Goal: Information Seeking & Learning: Learn about a topic

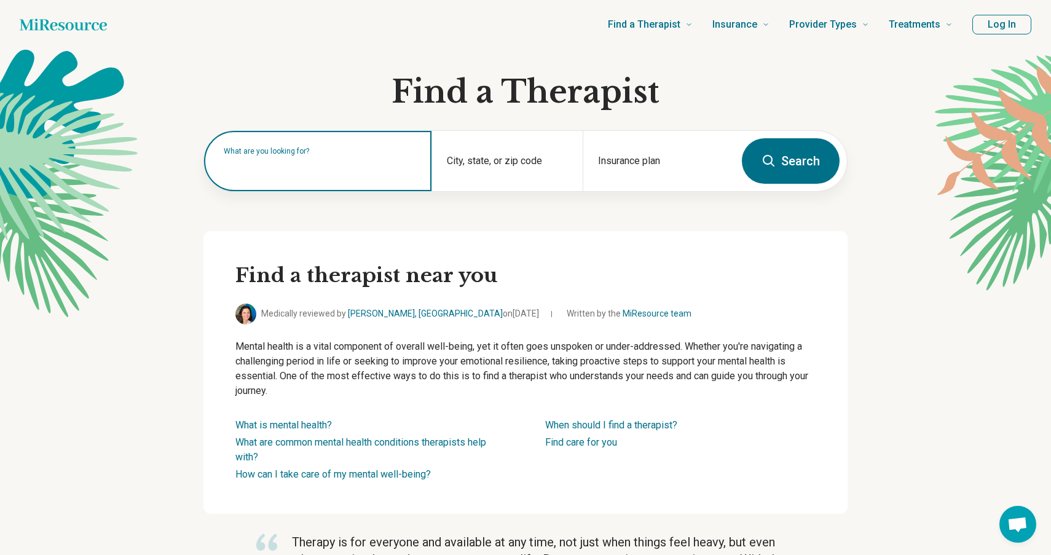
click at [309, 174] on input "text" at bounding box center [320, 167] width 193 height 15
paste input "**********"
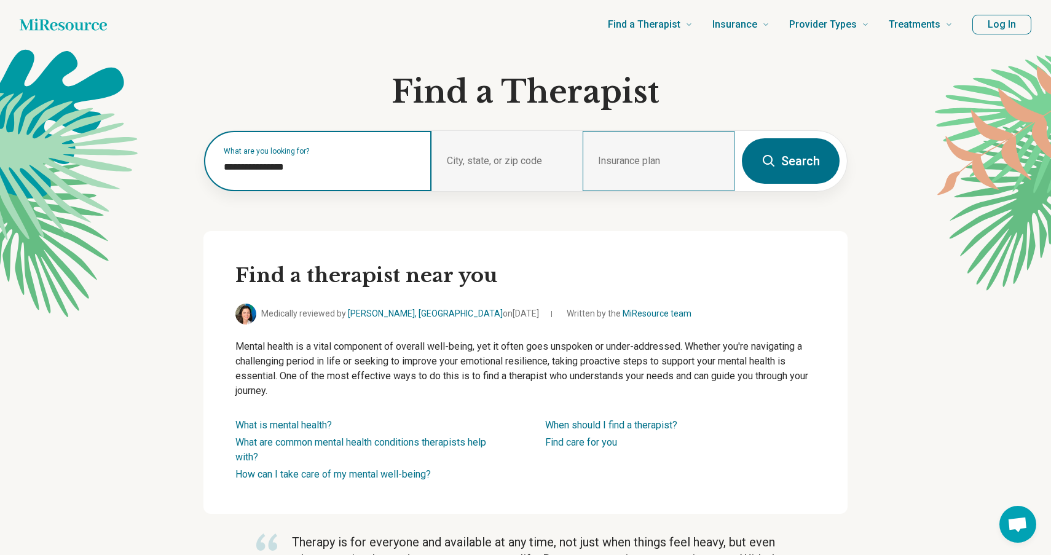
type input "**********"
click at [742, 138] on button "Search" at bounding box center [791, 160] width 98 height 45
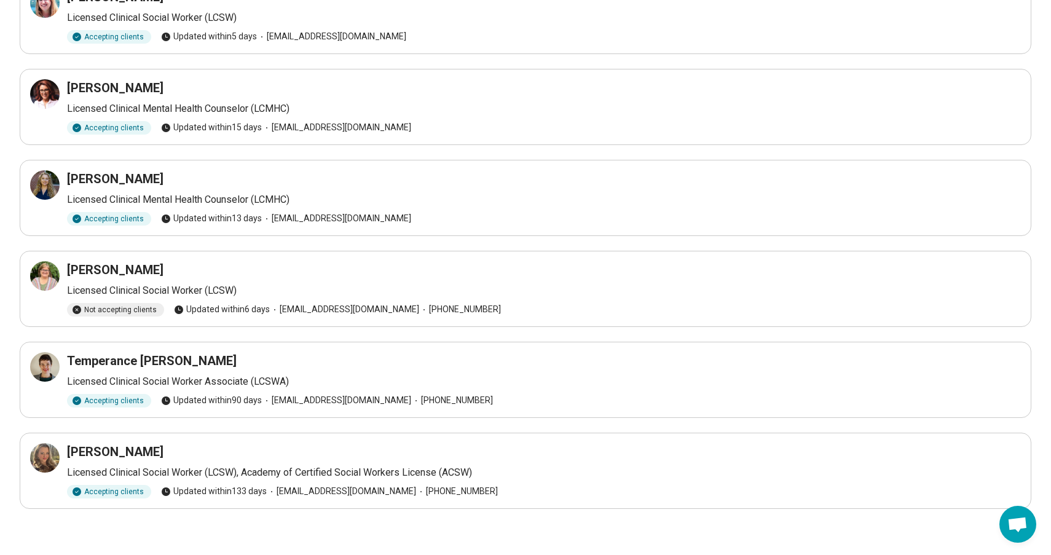
scroll to position [124, 0]
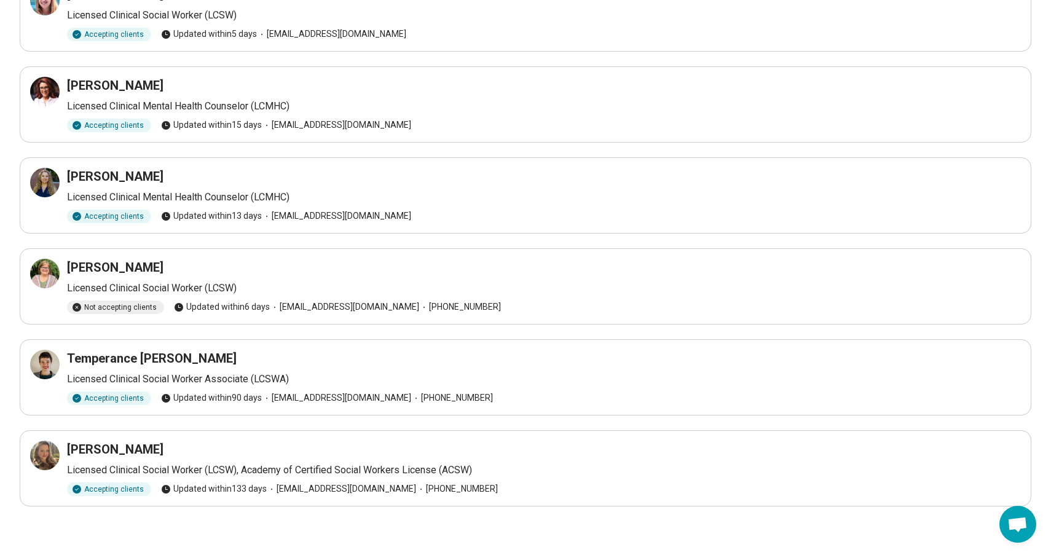
click at [151, 449] on h3 "Madison Bowman" at bounding box center [115, 449] width 96 height 17
click at [130, 473] on p "Licensed Clinical Social Worker (LCSW), Academy of Certified Social Workers Lic…" at bounding box center [544, 470] width 954 height 15
click at [129, 487] on div "Accepting clients" at bounding box center [109, 489] width 84 height 14
click at [126, 488] on div "Accepting clients" at bounding box center [109, 489] width 84 height 14
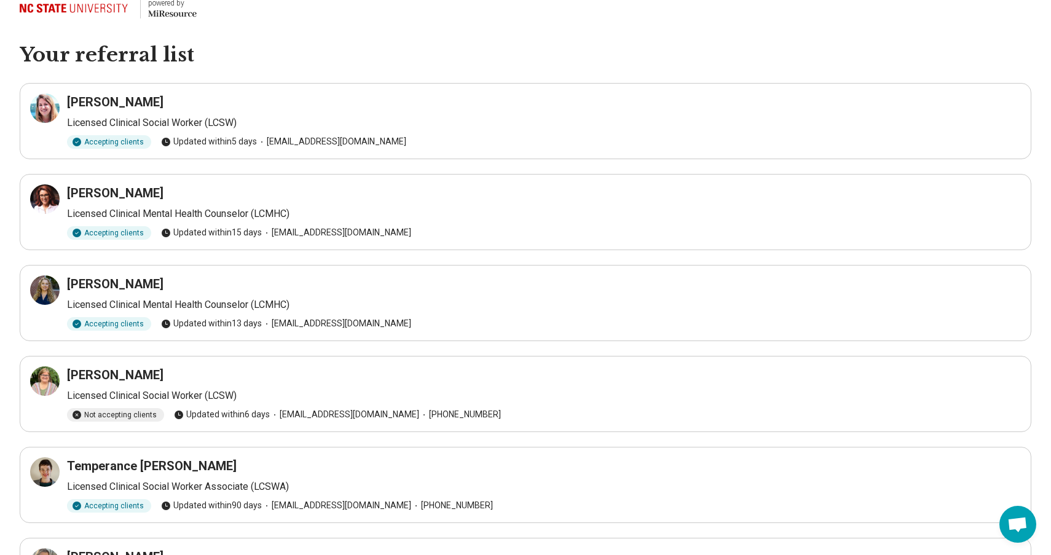
scroll to position [0, 0]
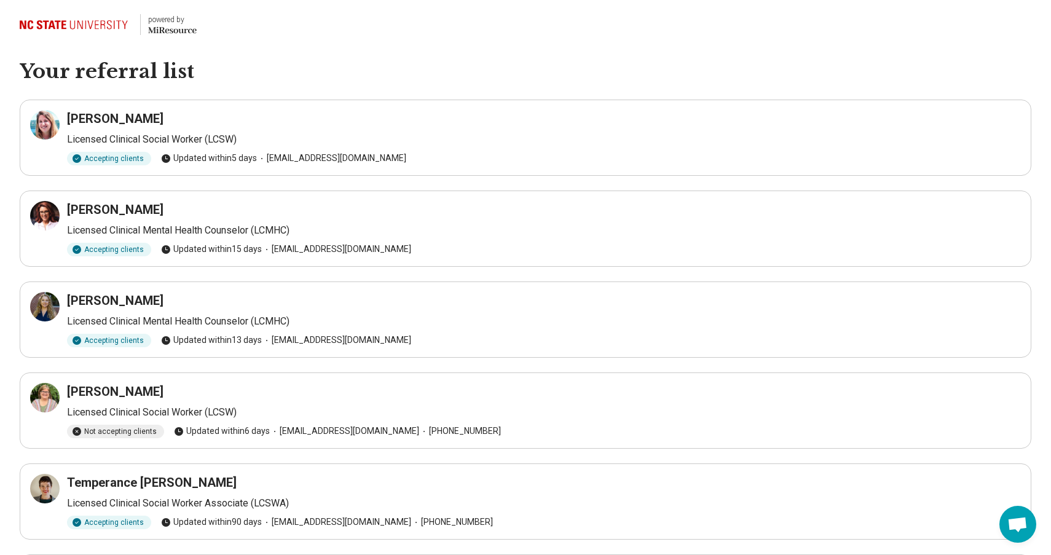
drag, startPoint x: 171, startPoint y: 122, endPoint x: 69, endPoint y: 117, distance: 101.5
click at [69, 117] on div "Jenna Desrosiers" at bounding box center [544, 118] width 954 height 17
copy h3 "Jenna Desrosiers"
click at [130, 145] on p "Licensed Clinical Social Worker (LCSW)" at bounding box center [544, 139] width 954 height 15
click at [198, 147] on div "Jenna Desrosiers Licensed Clinical Social Worker (LCSW) Accepting clients Updat…" at bounding box center [525, 137] width 991 height 55
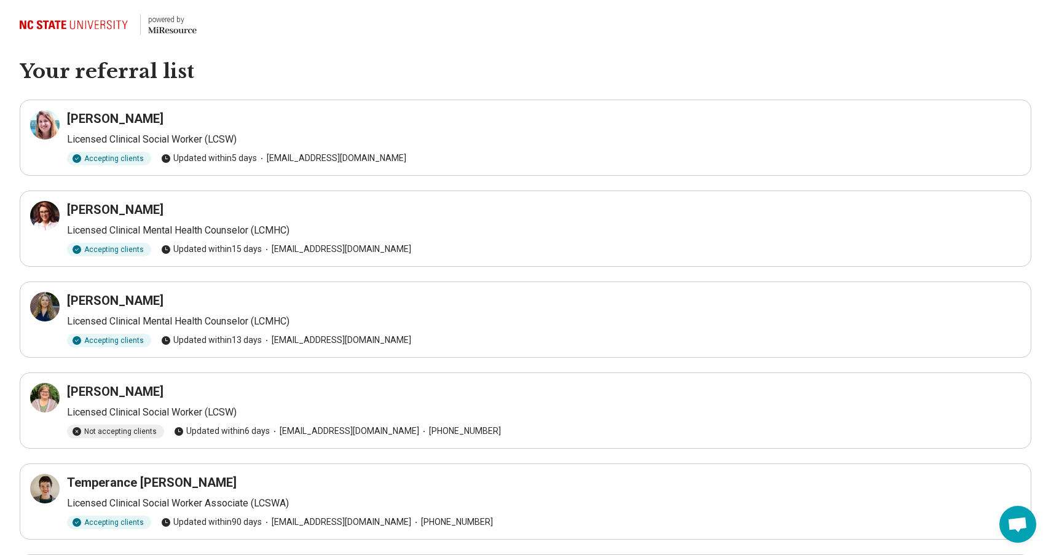
click at [190, 137] on p "Licensed Clinical Social Worker (LCSW)" at bounding box center [544, 139] width 954 height 15
click at [181, 137] on p "Licensed Clinical Social Worker (LCSW)" at bounding box center [544, 139] width 954 height 15
click at [113, 107] on article "Jenna Desrosiers Licensed Clinical Social Worker (LCSW) Accepting clients Updat…" at bounding box center [525, 138] width 1011 height 76
click at [116, 117] on h3 "Jenna Desrosiers" at bounding box center [115, 118] width 96 height 17
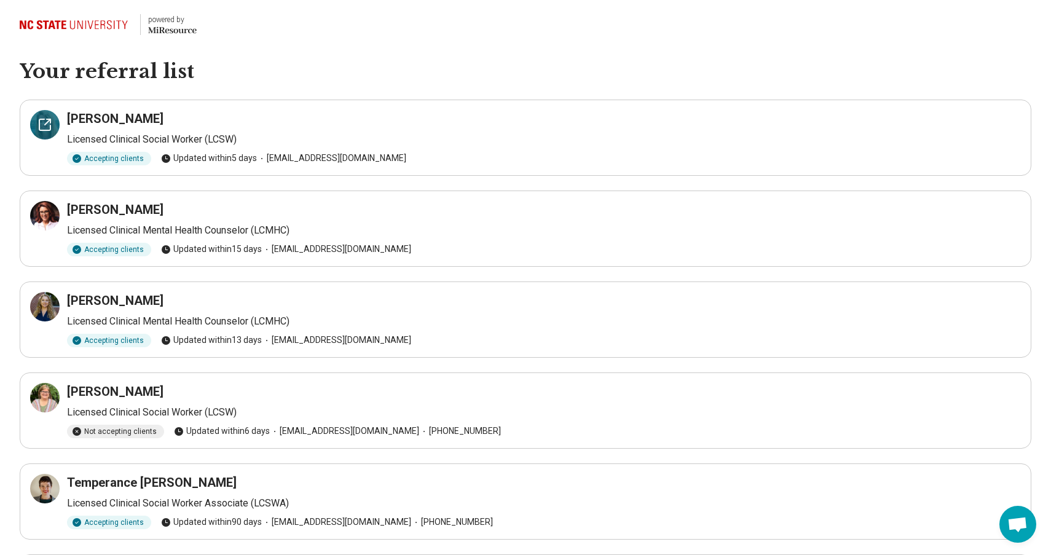
click at [44, 123] on icon at bounding box center [44, 124] width 15 height 15
click at [42, 219] on icon at bounding box center [44, 215] width 15 height 15
click at [50, 299] on div at bounding box center [44, 306] width 29 height 29
click at [42, 410] on div at bounding box center [44, 397] width 29 height 29
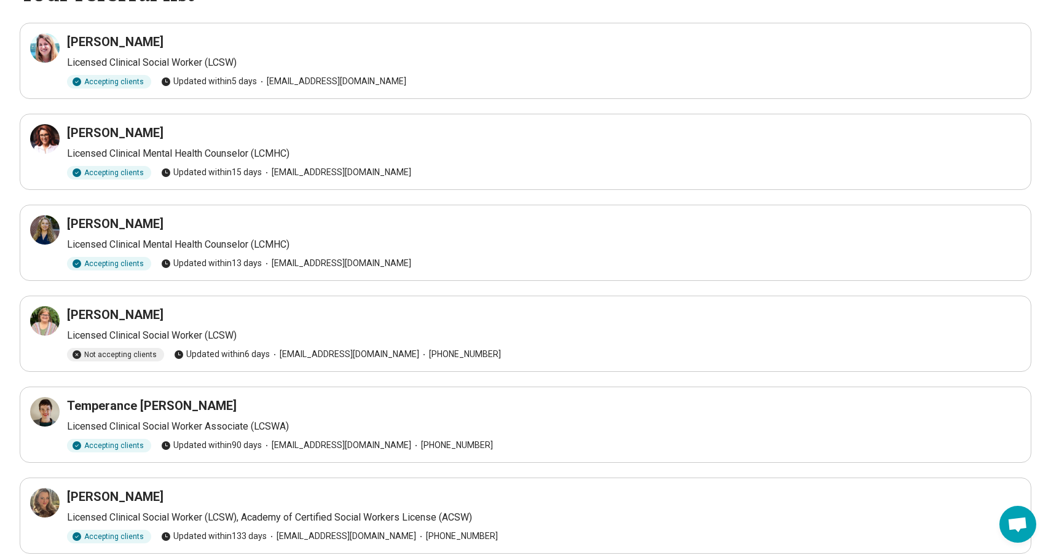
scroll to position [98, 0]
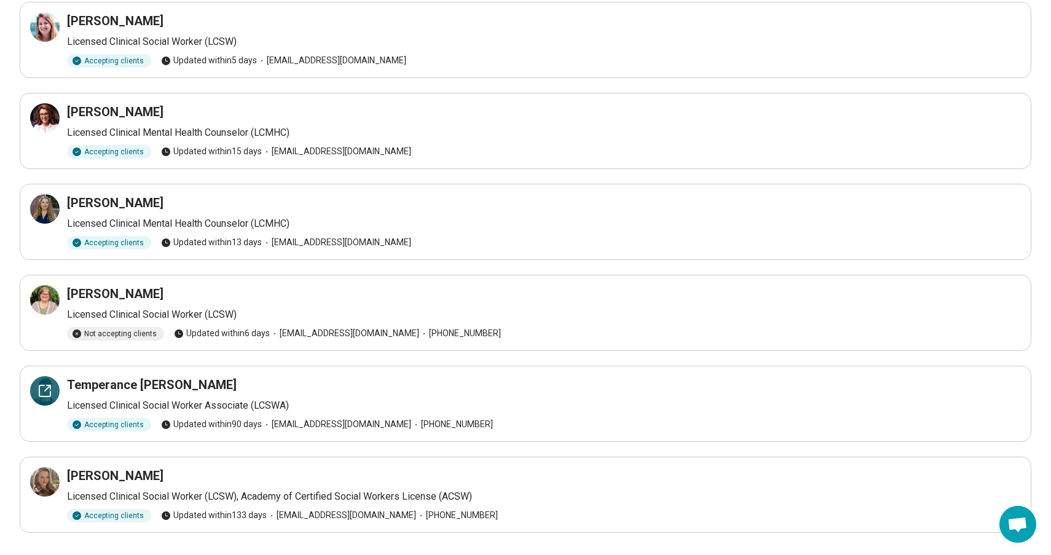
click at [45, 390] on icon at bounding box center [48, 388] width 6 height 6
click at [46, 482] on icon at bounding box center [44, 481] width 15 height 15
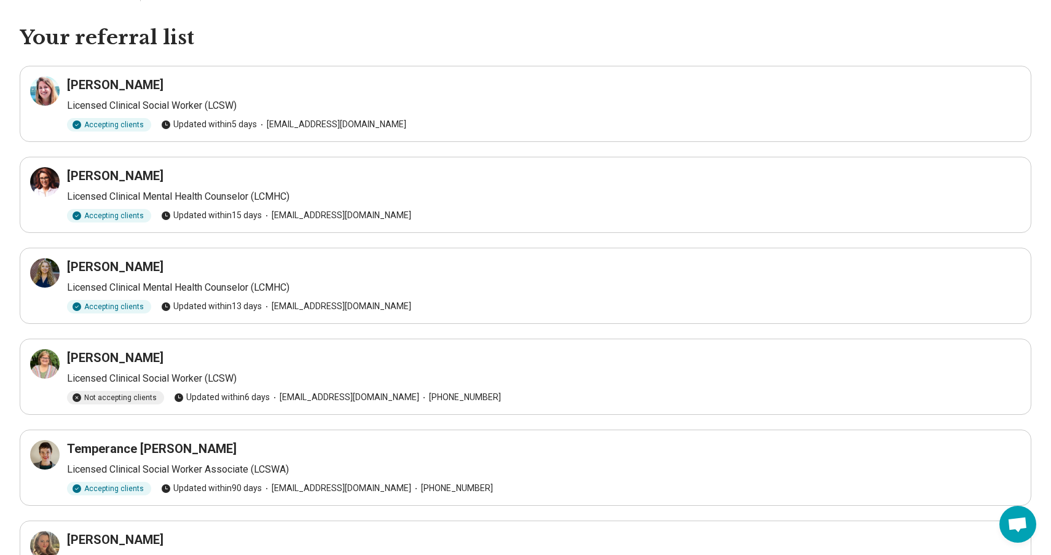
scroll to position [37, 0]
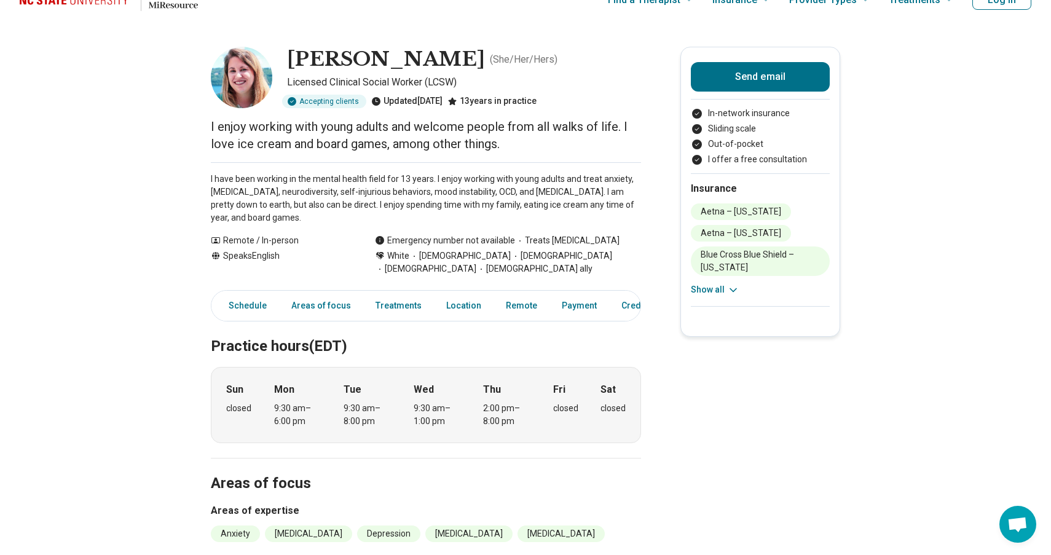
scroll to position [25, 0]
click at [377, 254] on icon at bounding box center [379, 254] width 7 height 7
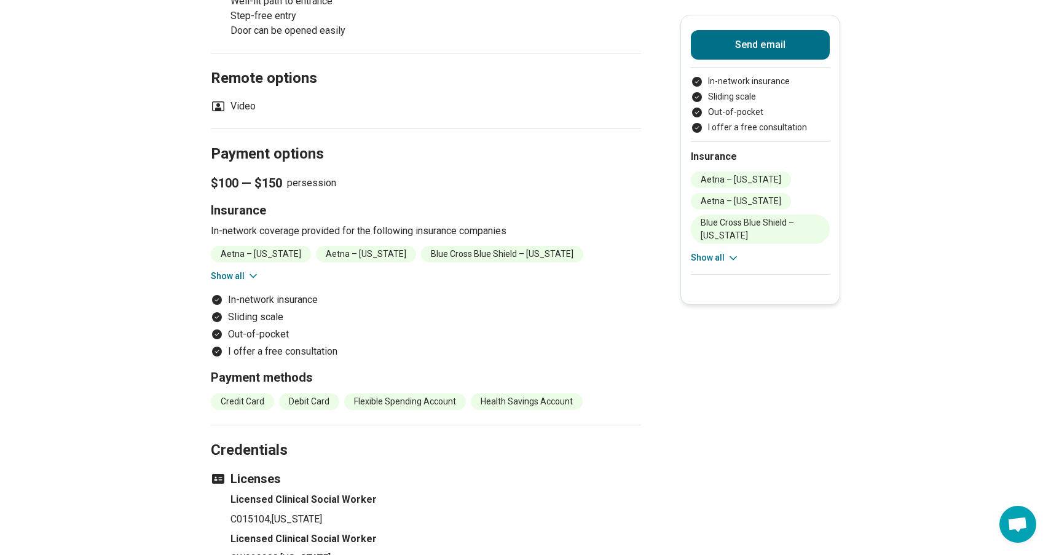
scroll to position [1062, 0]
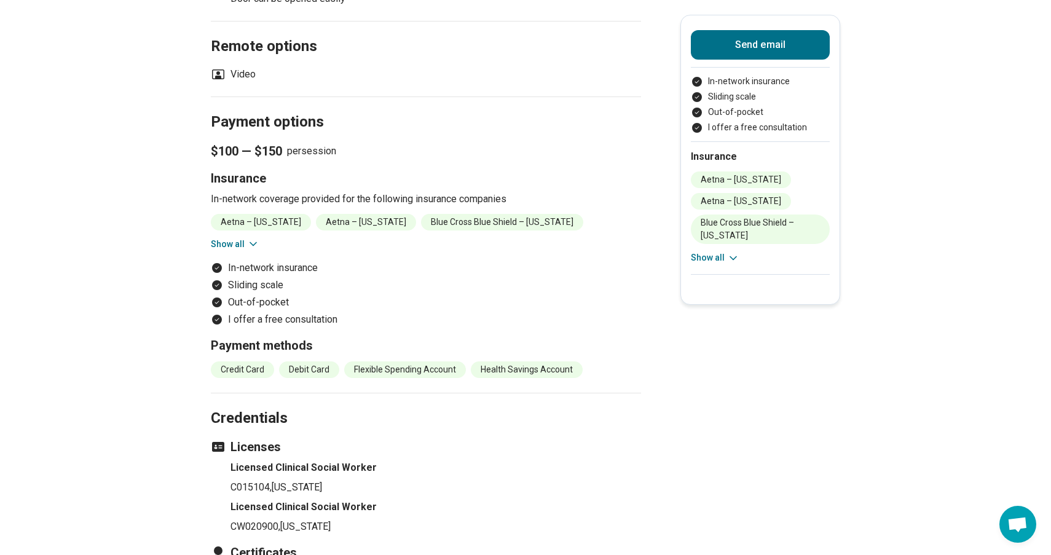
click at [264, 272] on li "In-network insurance" at bounding box center [426, 268] width 430 height 15
click at [241, 239] on button "Show all" at bounding box center [235, 244] width 49 height 13
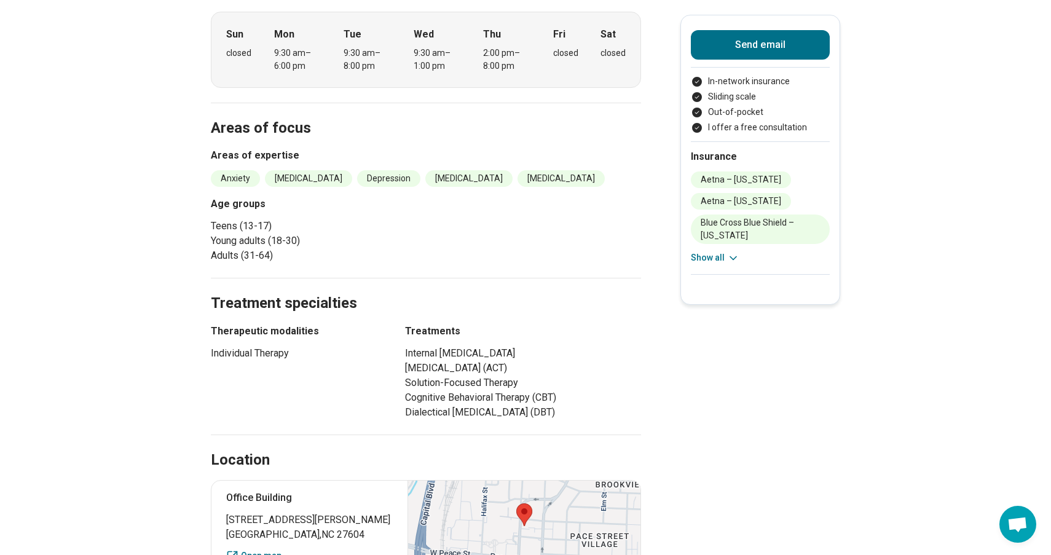
scroll to position [0, 0]
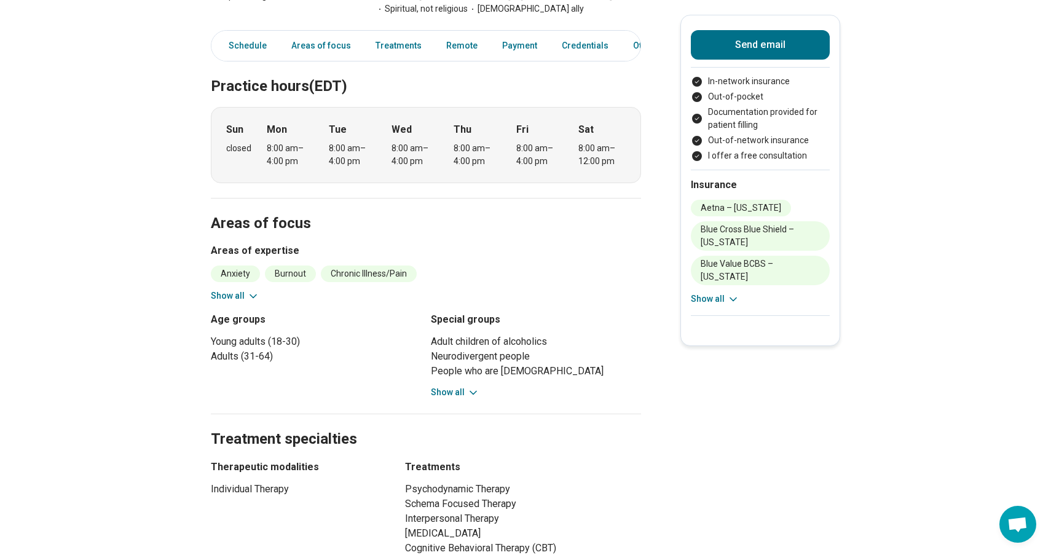
scroll to position [306, 0]
click at [243, 297] on button "Show all" at bounding box center [235, 294] width 49 height 13
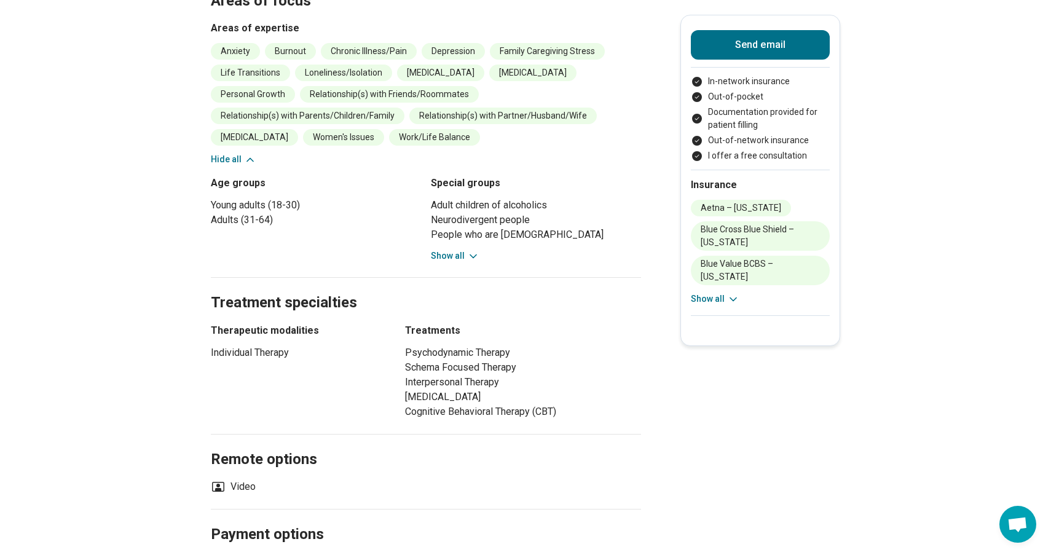
scroll to position [528, 0]
click at [442, 245] on div "Adult children of alcoholics Neurodivergent people People who are bisexual Peop…" at bounding box center [536, 229] width 210 height 65
click at [442, 253] on button "Show all" at bounding box center [455, 255] width 49 height 13
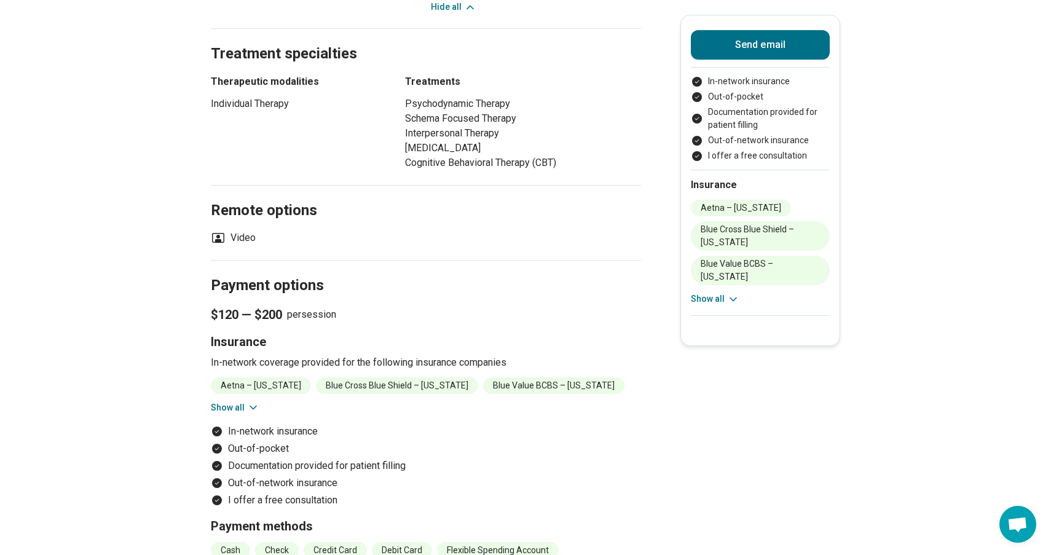
scroll to position [850, 0]
click at [247, 413] on icon at bounding box center [253, 407] width 12 height 12
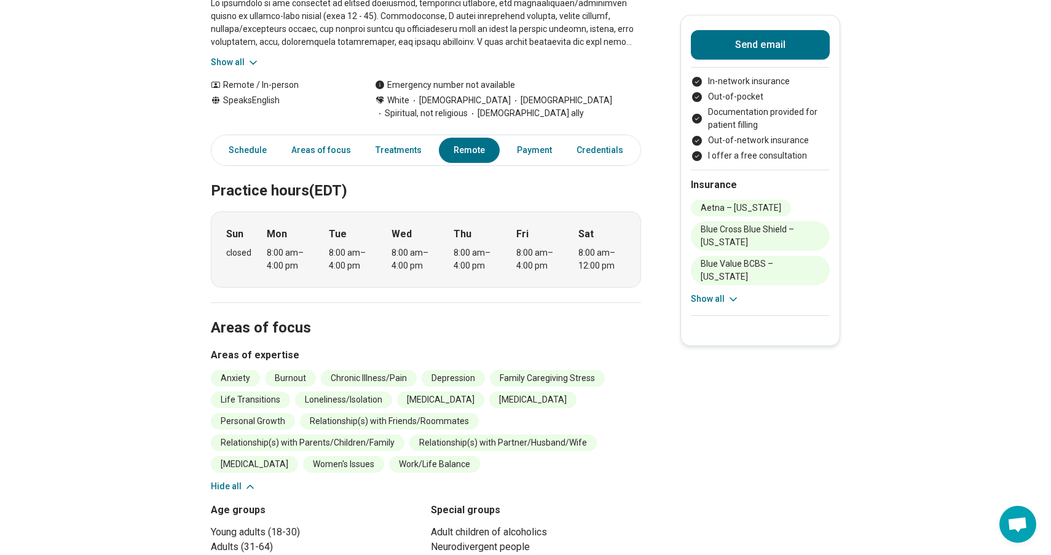
scroll to position [0, 0]
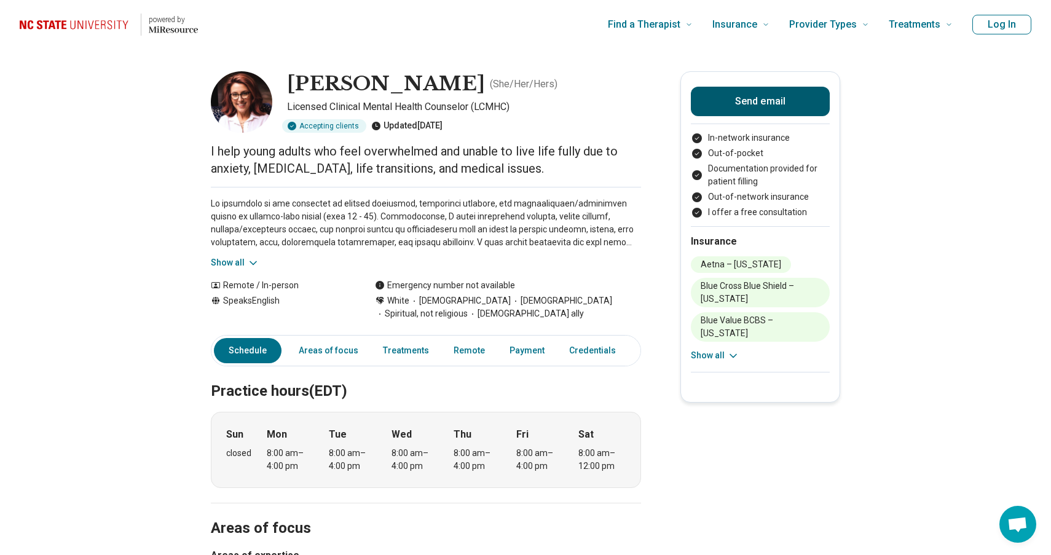
click at [745, 113] on button "Send email" at bounding box center [760, 101] width 139 height 29
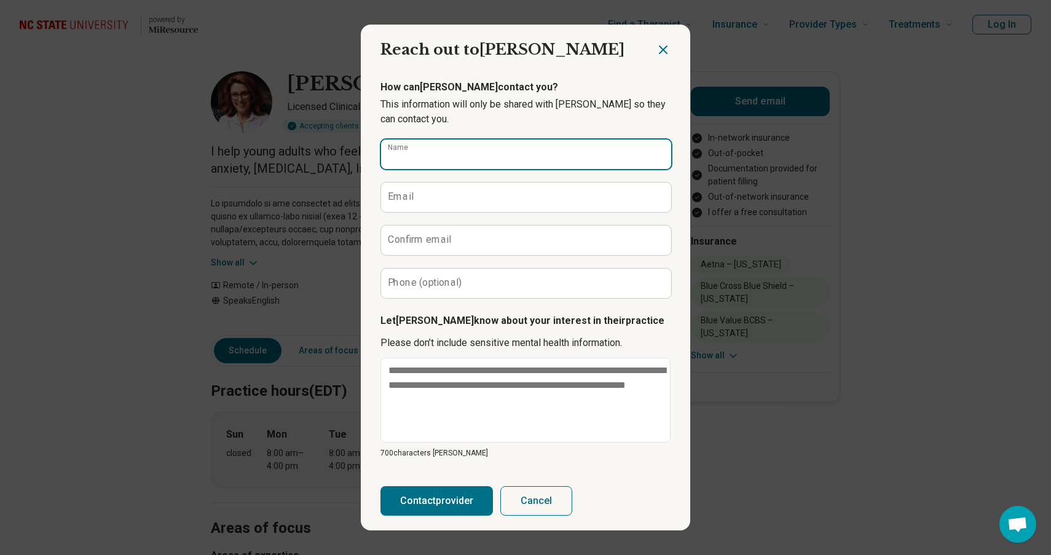
click at [488, 146] on input "Name" at bounding box center [526, 153] width 290 height 29
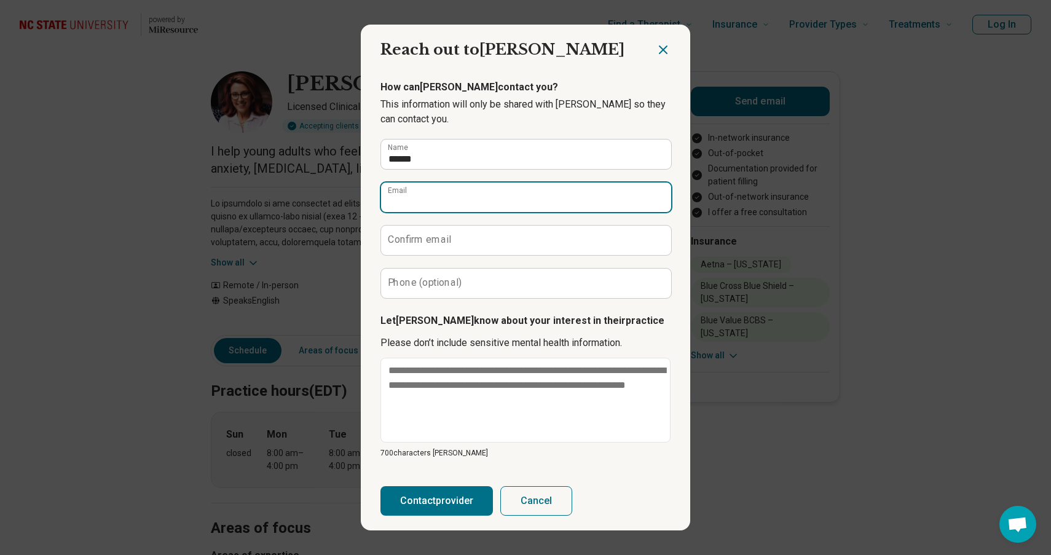
click at [402, 207] on input "Email" at bounding box center [526, 196] width 290 height 29
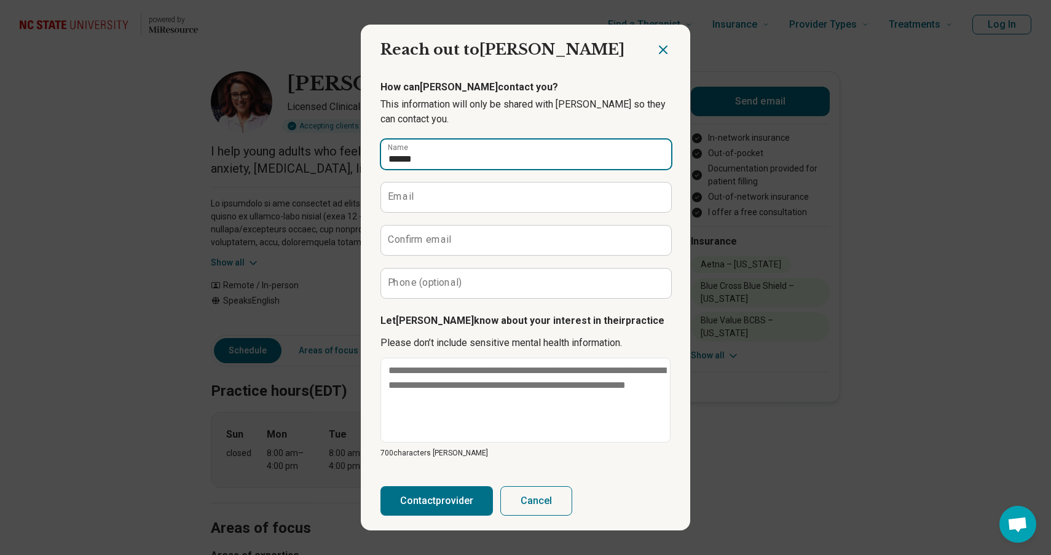
click at [435, 154] on input "******" at bounding box center [526, 153] width 290 height 29
type input "**********"
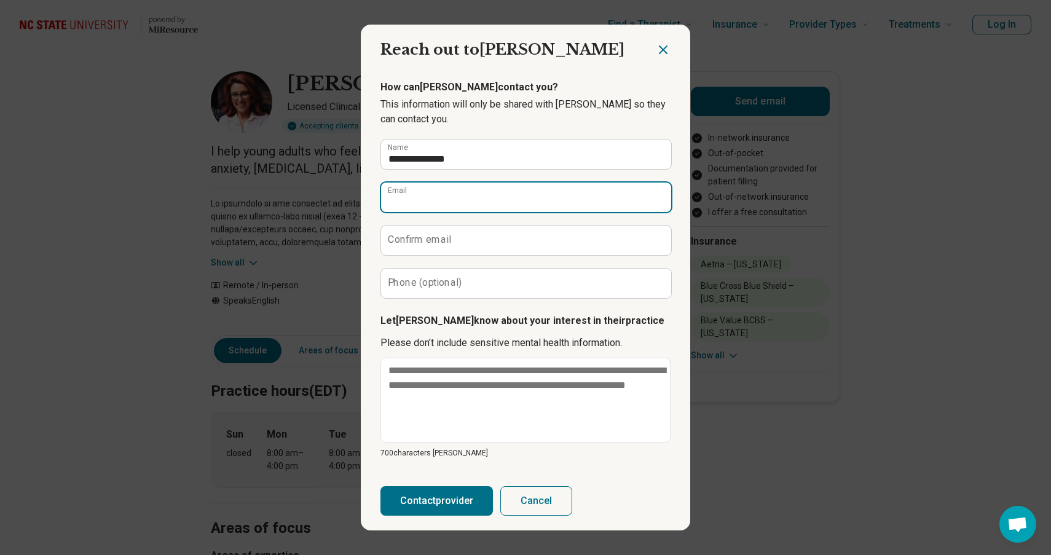
click at [433, 192] on input "Email" at bounding box center [526, 196] width 290 height 29
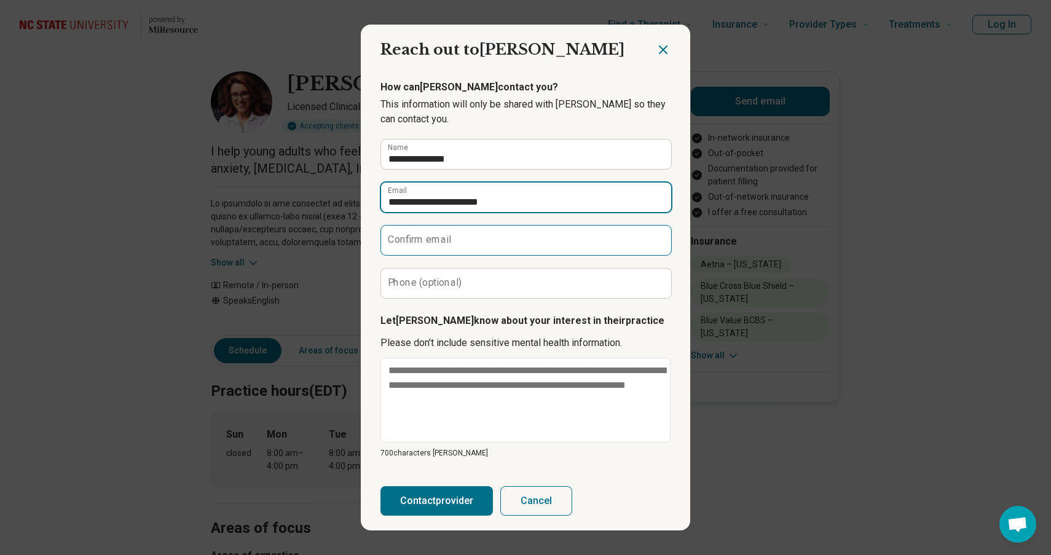
type input "**********"
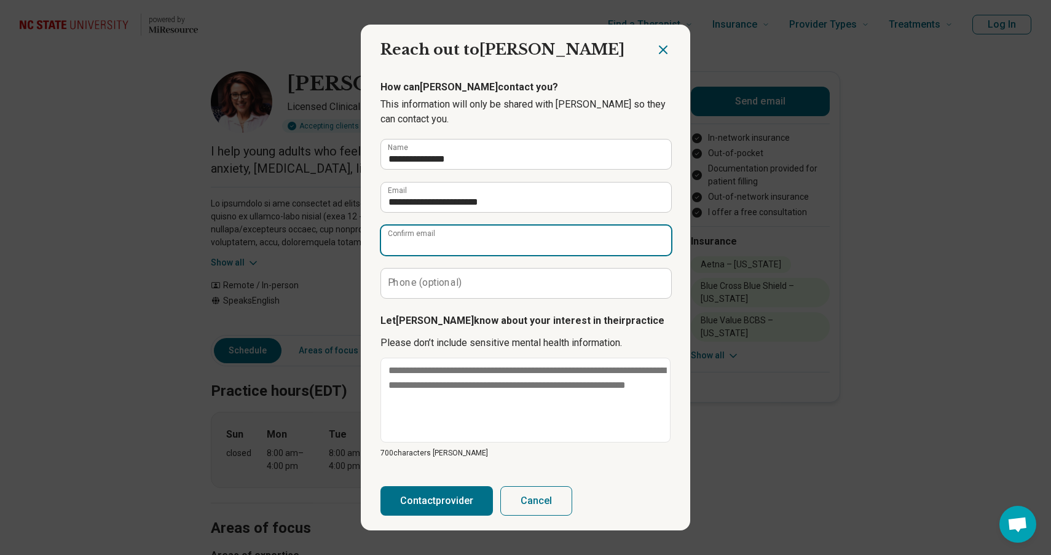
click at [449, 235] on input "Confirm email" at bounding box center [526, 240] width 290 height 29
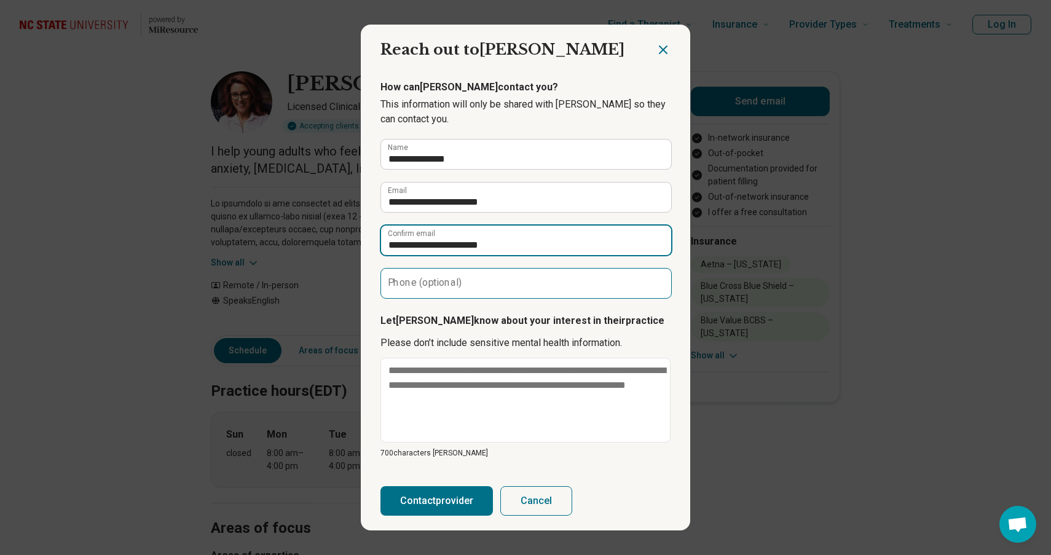
type input "**********"
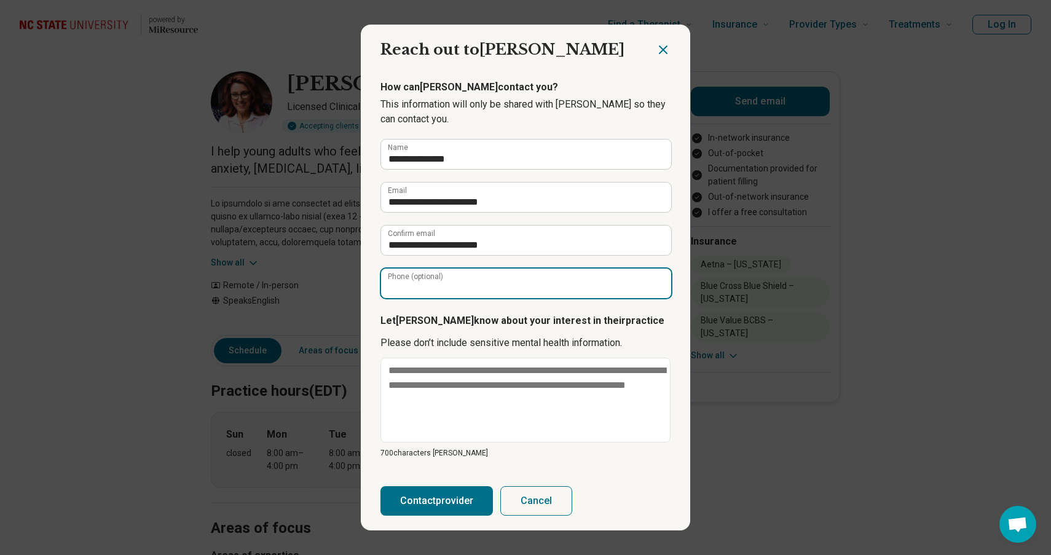
click at [447, 288] on input "Phone (optional)" at bounding box center [526, 283] width 290 height 29
type input "**********"
click at [664, 54] on icon "Close dialog" at bounding box center [663, 49] width 15 height 15
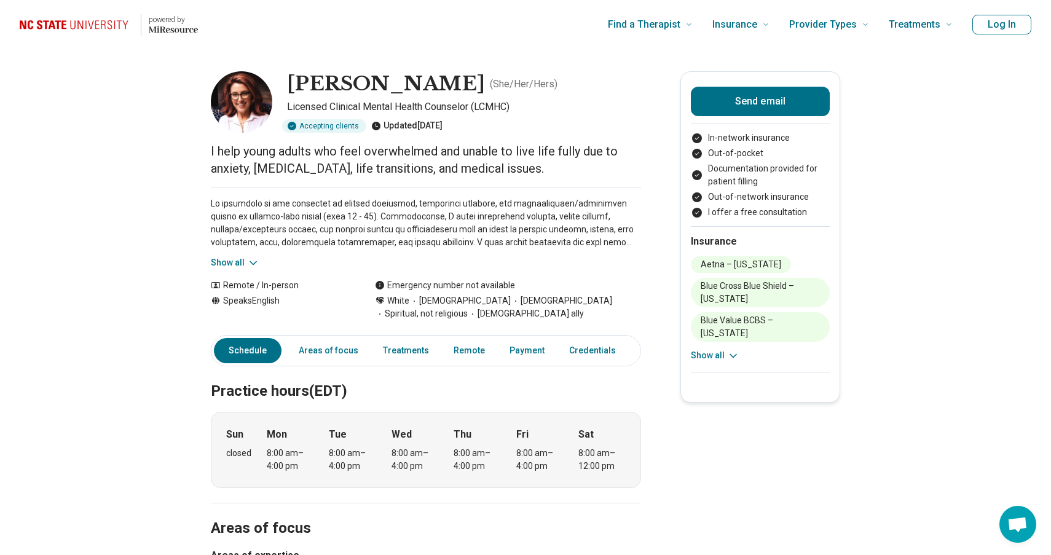
click at [248, 257] on icon at bounding box center [253, 263] width 12 height 12
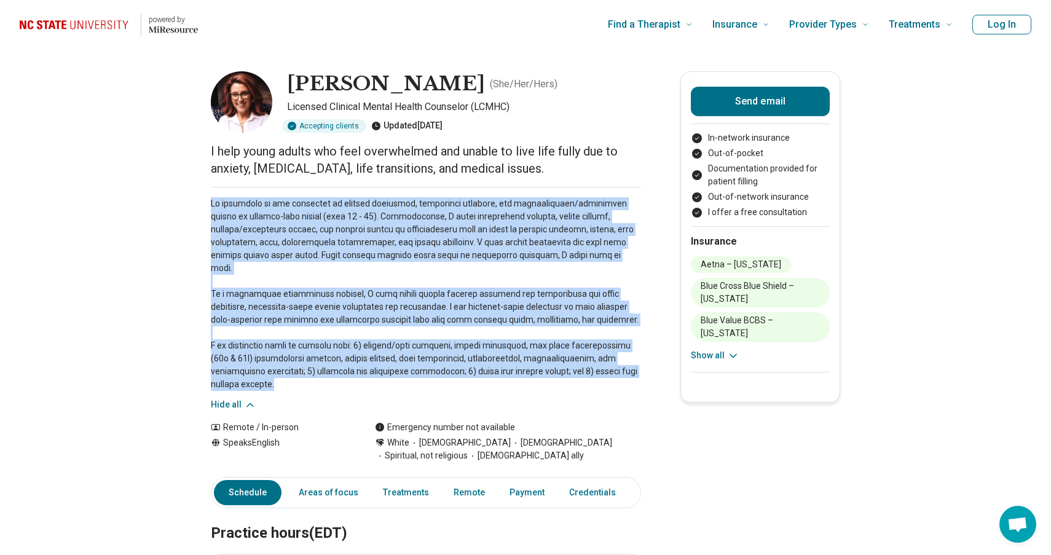
drag, startPoint x: 205, startPoint y: 205, endPoint x: 303, endPoint y: 376, distance: 197.1
copy p "My specialty is the treatment of anxiety disorders, adjustment disorder, and in…"
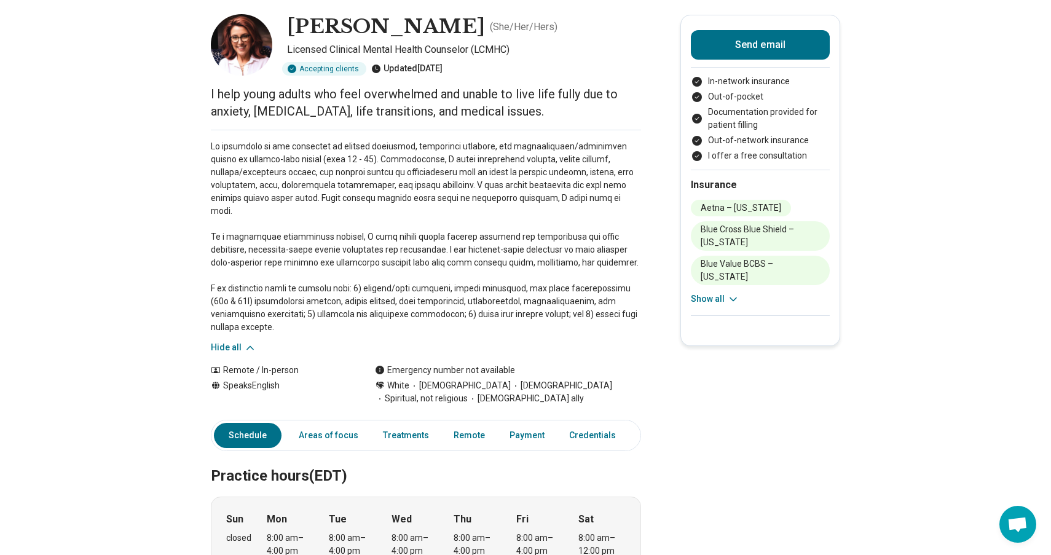
scroll to position [62, 0]
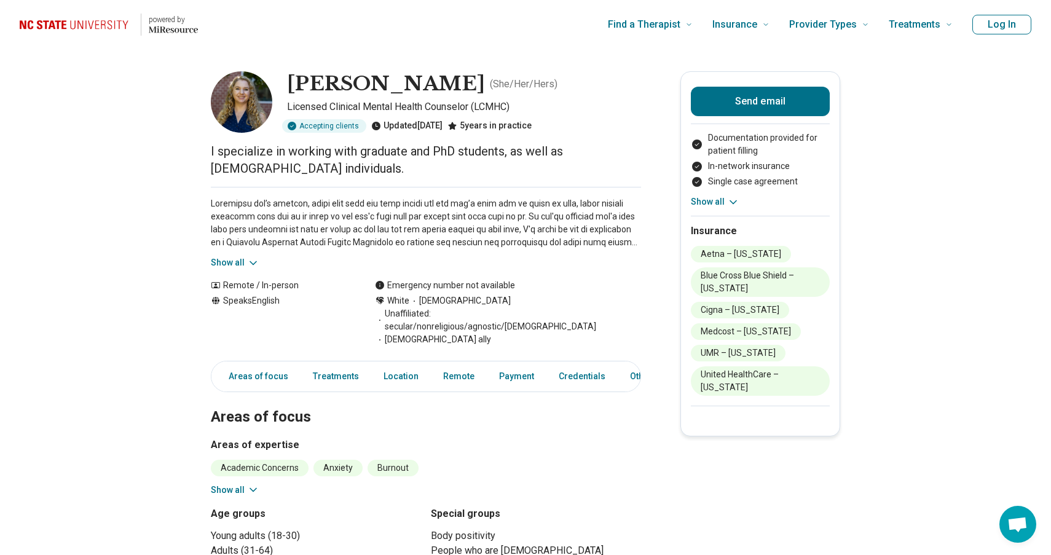
scroll to position [25, 0]
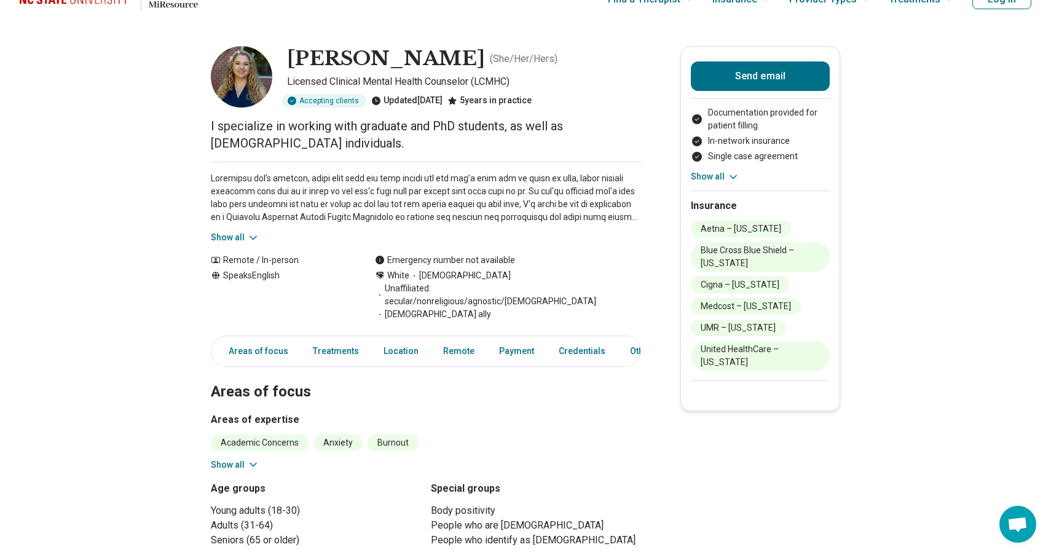
click at [234, 229] on div "Show all" at bounding box center [426, 203] width 430 height 82
click at [234, 235] on button "Show all" at bounding box center [235, 237] width 49 height 13
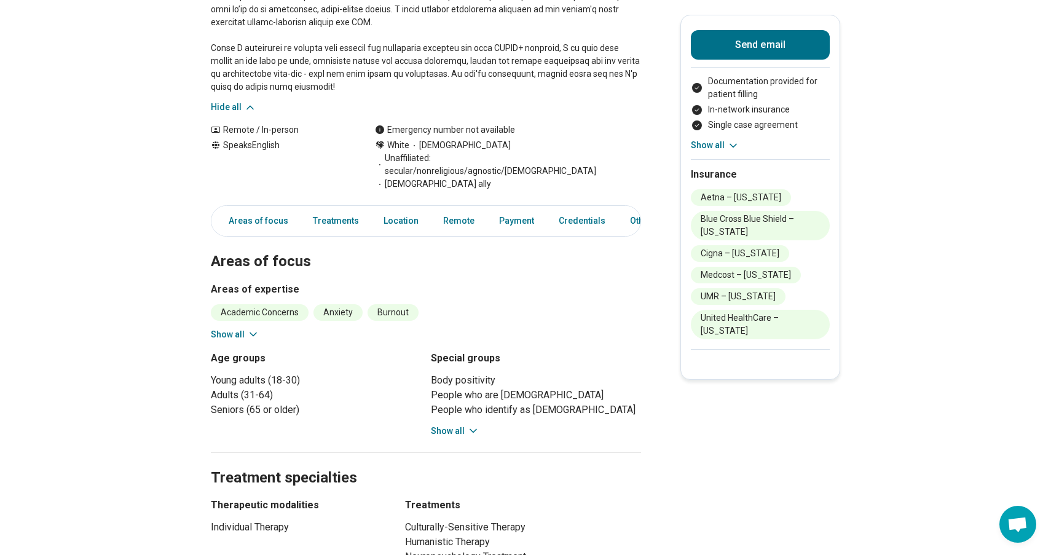
scroll to position [314, 0]
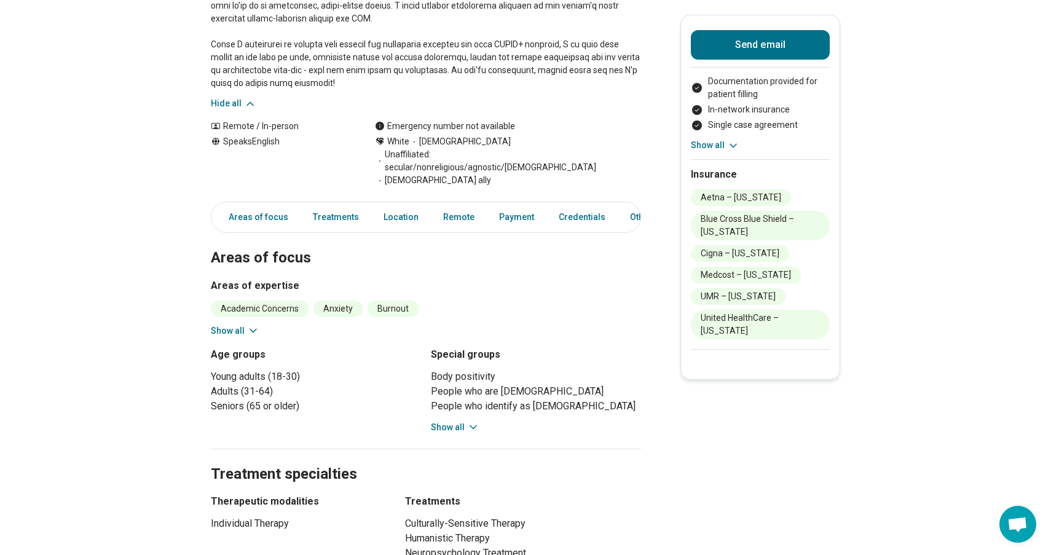
click at [247, 324] on icon at bounding box center [253, 330] width 12 height 12
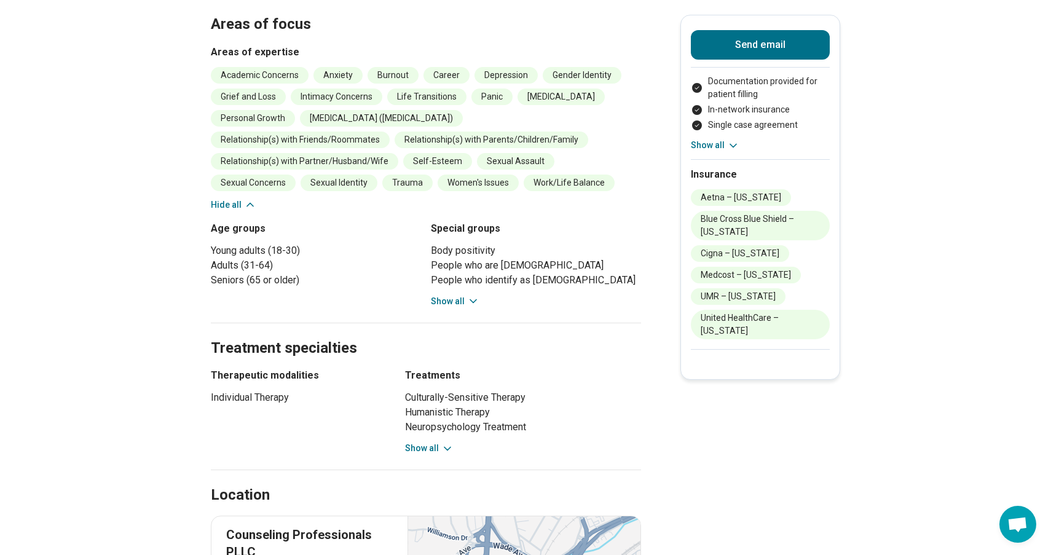
scroll to position [549, 0]
click at [455, 294] on button "Show all" at bounding box center [455, 300] width 49 height 13
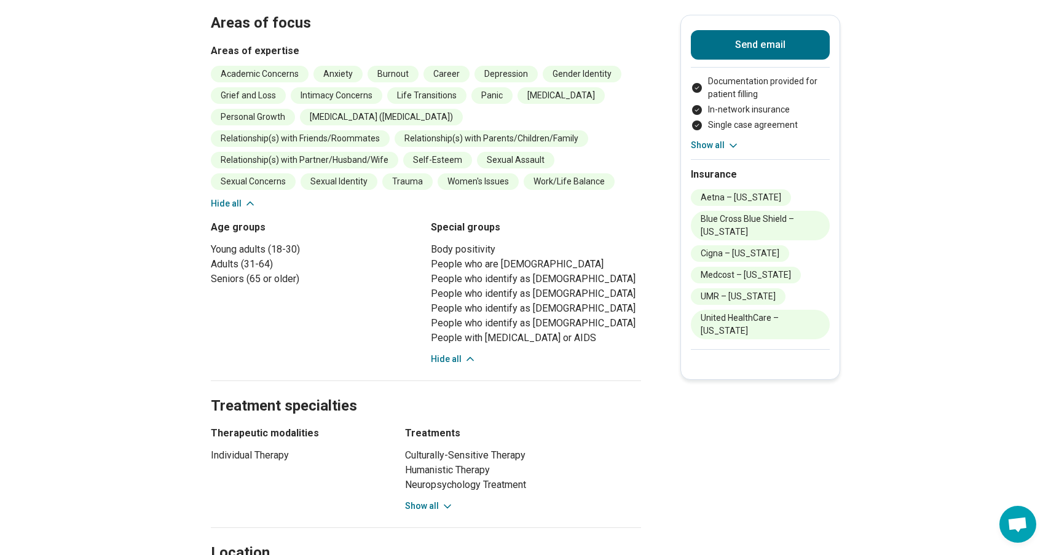
click at [452, 353] on button "Hide all" at bounding box center [453, 359] width 45 height 13
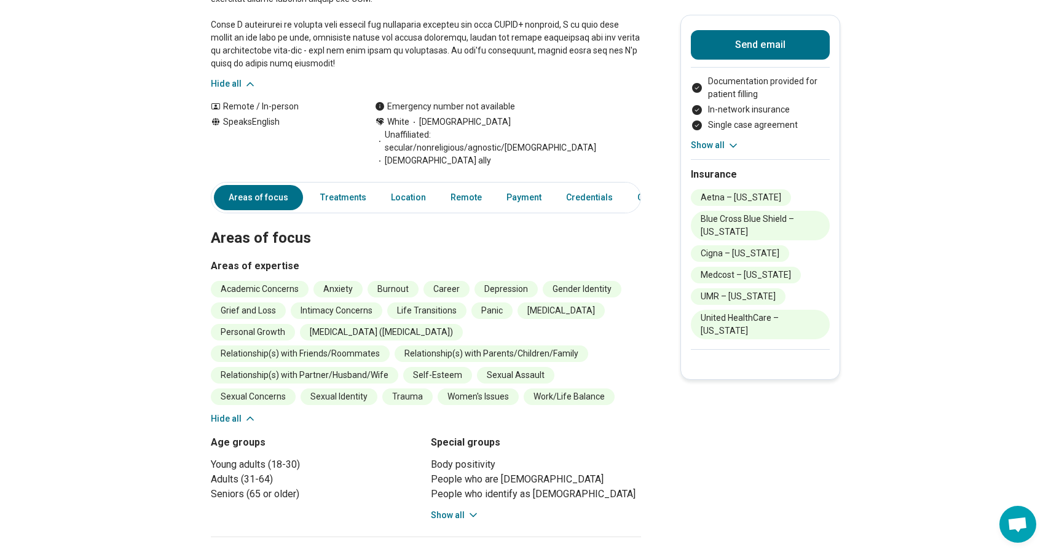
scroll to position [0, 0]
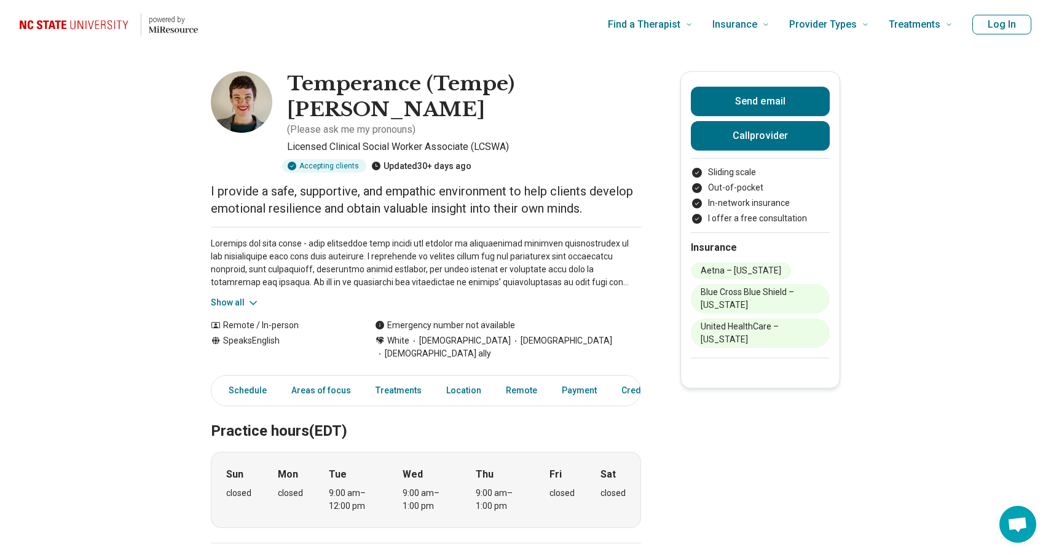
click at [251, 267] on div "Show all" at bounding box center [426, 268] width 430 height 82
click at [251, 301] on icon at bounding box center [253, 302] width 6 height 3
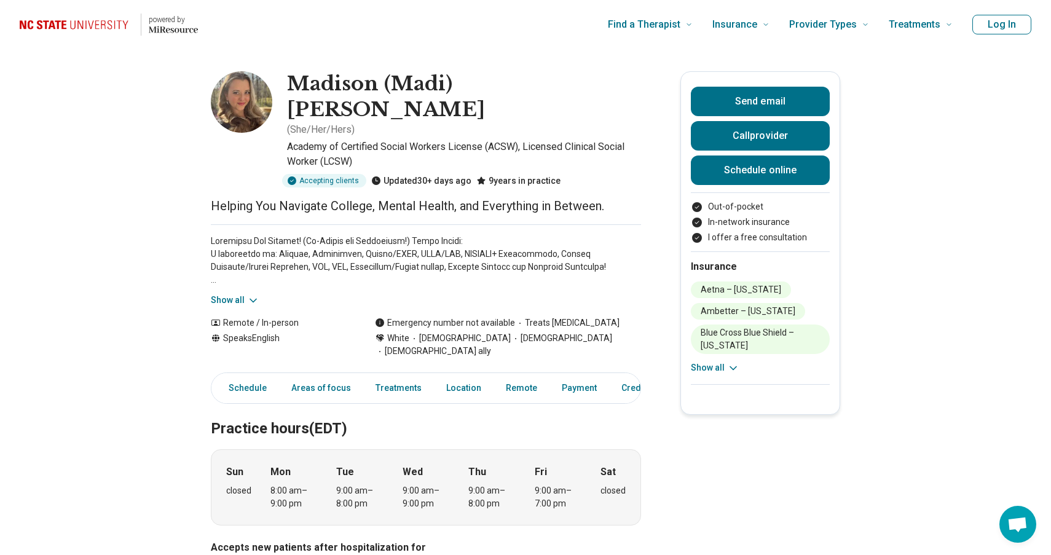
click at [235, 294] on button "Show all" at bounding box center [235, 300] width 49 height 13
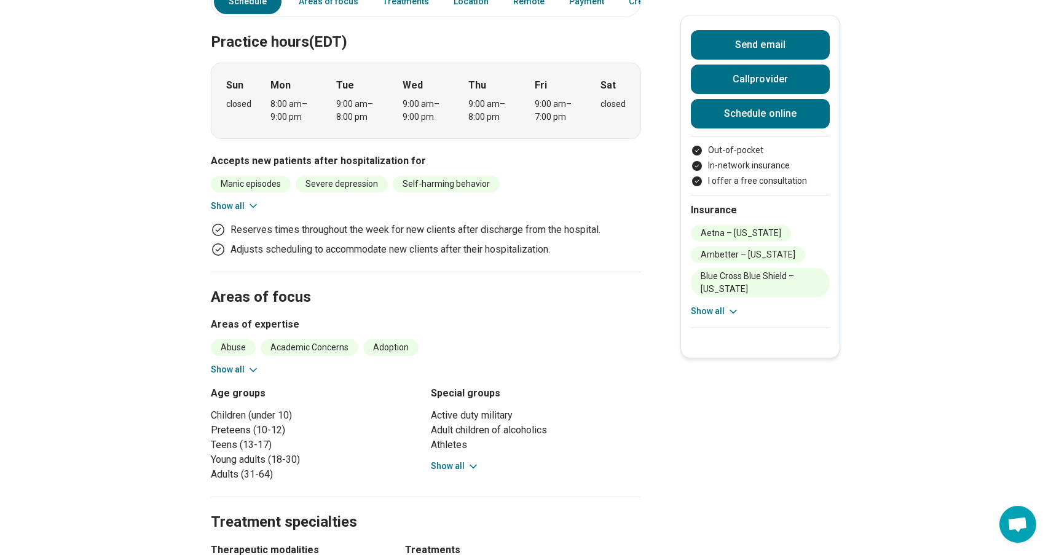
scroll to position [537, 0]
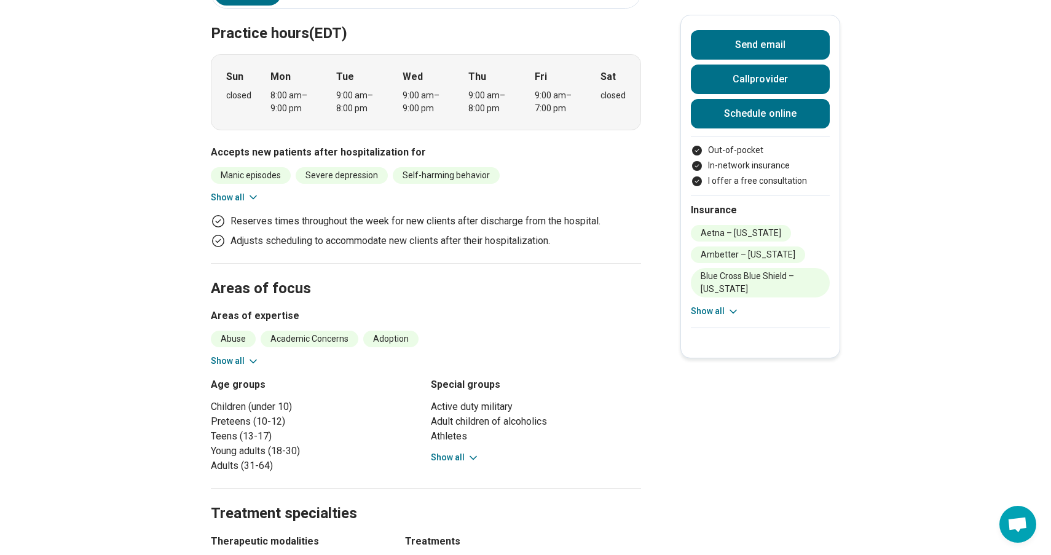
click at [233, 191] on button "Show all" at bounding box center [235, 197] width 49 height 13
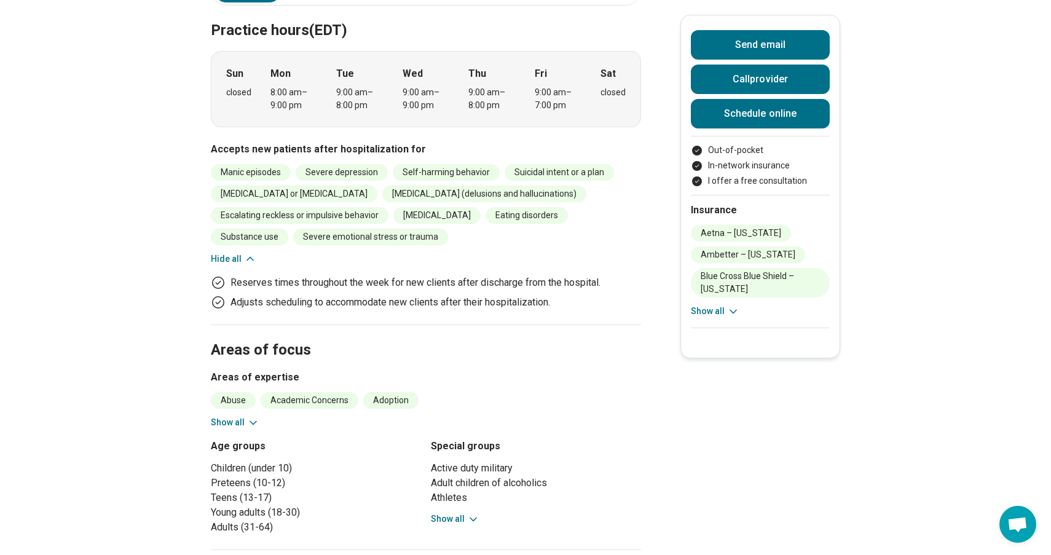
scroll to position [579, 0]
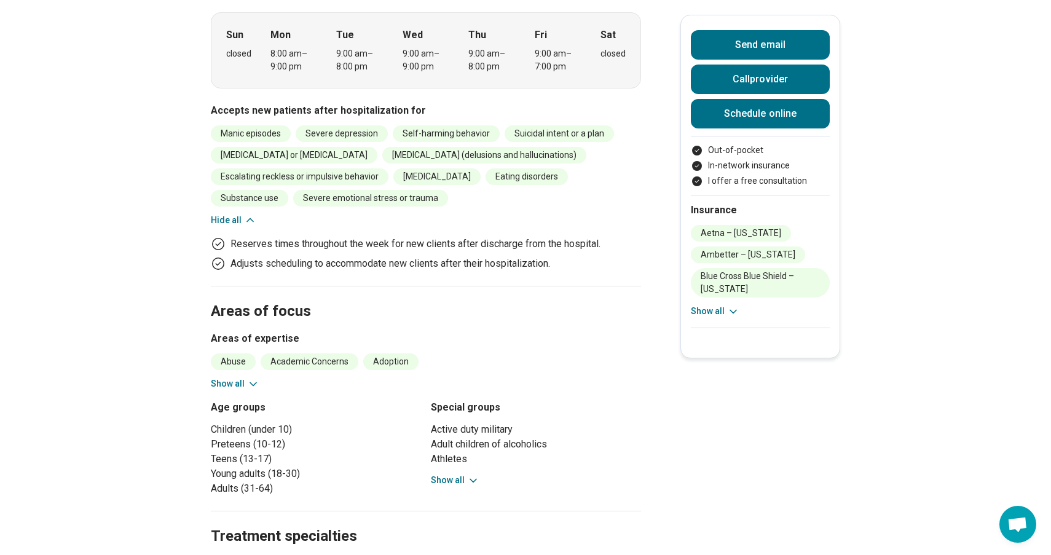
click at [253, 378] on icon at bounding box center [253, 384] width 12 height 12
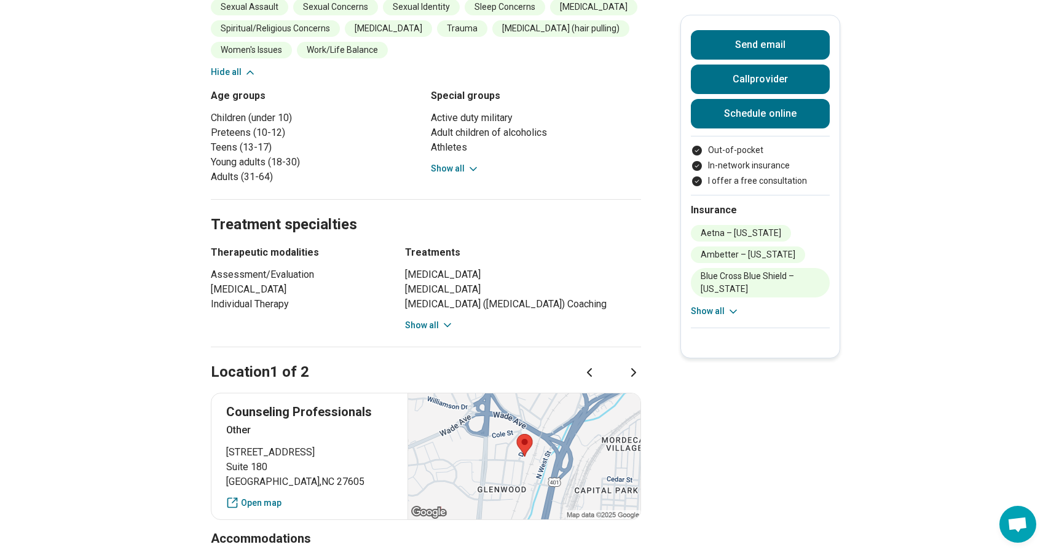
scroll to position [1427, 0]
click at [464, 163] on button "Show all" at bounding box center [455, 169] width 49 height 13
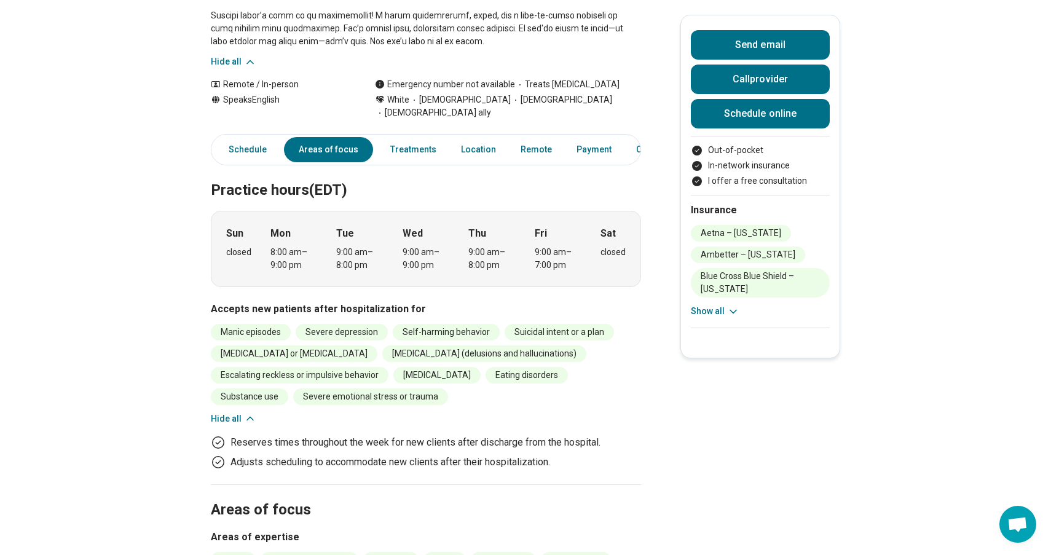
scroll to position [0, 0]
